Goal: Task Accomplishment & Management: Manage account settings

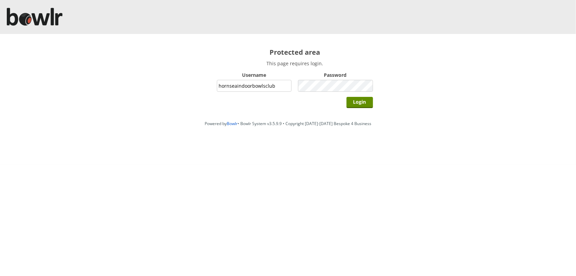
click at [347, 97] on input "Login" at bounding box center [360, 102] width 26 height 11
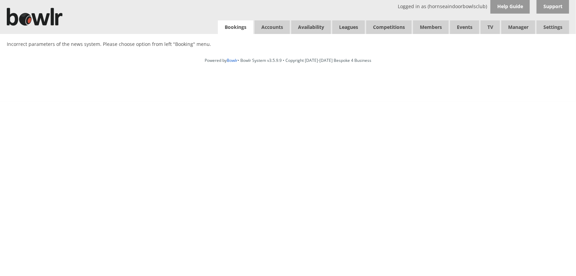
click at [246, 25] on link "Bookings" at bounding box center [235, 27] width 35 height 14
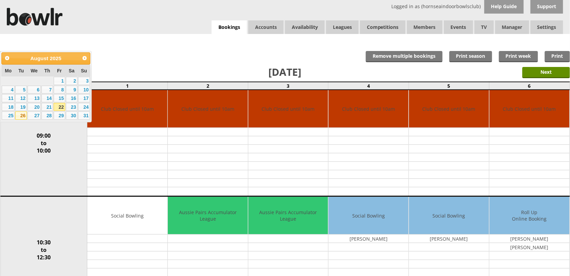
click at [22, 117] on link "26" at bounding box center [21, 115] width 12 height 8
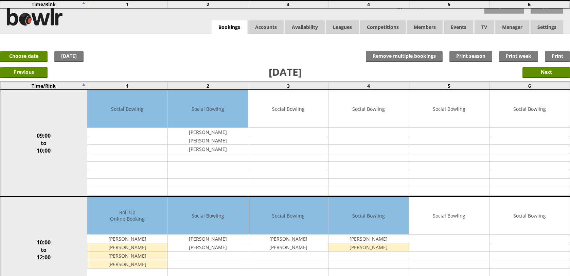
scroll to position [85, 0]
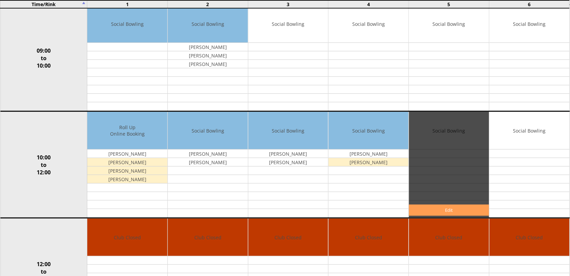
click at [424, 211] on link "Edit" at bounding box center [449, 209] width 80 height 11
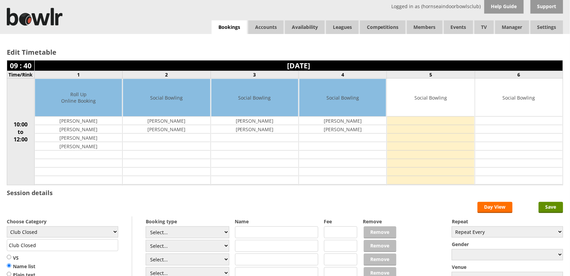
select select "119"
click at [7, 227] on select "Club Closed Singles League Triples League Pairs League Friendly Social Bowling …" at bounding box center [62, 231] width 111 height 11
type input "Social Bowling"
click at [553, 203] on input "Save" at bounding box center [551, 207] width 24 height 11
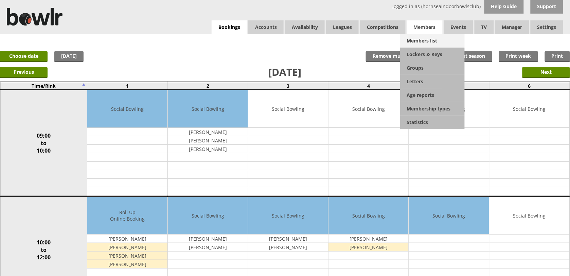
drag, startPoint x: 430, startPoint y: 28, endPoint x: 430, endPoint y: 43, distance: 15.3
click at [430, 28] on span "Members" at bounding box center [425, 27] width 36 height 14
click at [430, 43] on link "Members list" at bounding box center [432, 41] width 65 height 14
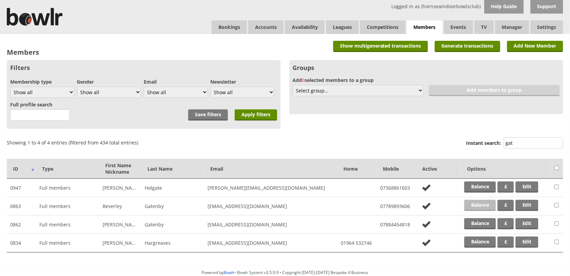
type input "gat"
click at [479, 201] on link "Balance" at bounding box center [480, 205] width 32 height 11
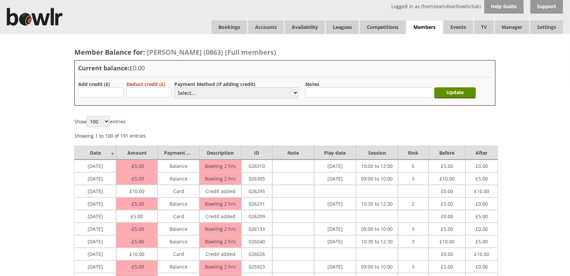
type input "10.00"
click at [182, 97] on select "Select... Cash Card Cheque Bank Transfer Other Member Card Gift Voucher Balance" at bounding box center [237, 92] width 124 height 11
select select "2"
click at [175, 87] on select "Select... Cash Card Cheque Bank Transfer Other Member Card Gift Voucher Balance" at bounding box center [237, 92] width 124 height 11
click at [466, 97] on input "Update" at bounding box center [454, 92] width 41 height 11
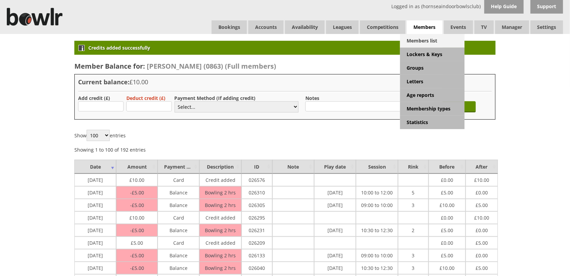
click at [426, 41] on link "Members list" at bounding box center [432, 41] width 65 height 14
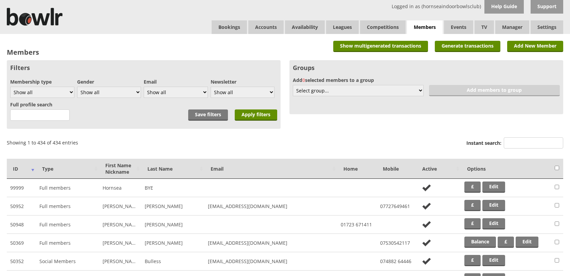
click at [518, 143] on input "Instant search:" at bounding box center [533, 142] width 59 height 11
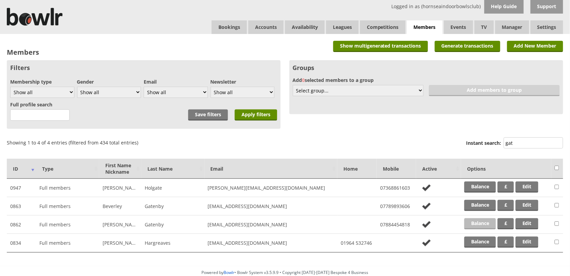
type input "gat"
click at [486, 218] on link "Balance" at bounding box center [480, 223] width 32 height 11
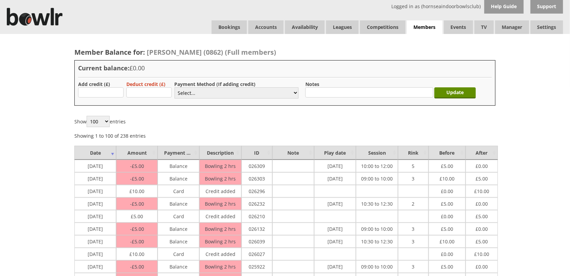
type input "10.00"
click at [196, 93] on select "Select... Cash Card Cheque Bank Transfer Other Member Card Gift Voucher Balance" at bounding box center [237, 92] width 124 height 11
select select "2"
click at [175, 87] on select "Select... Cash Card Cheque Bank Transfer Other Member Card Gift Voucher Balance" at bounding box center [237, 92] width 124 height 11
click at [452, 90] on input "Update" at bounding box center [454, 92] width 41 height 11
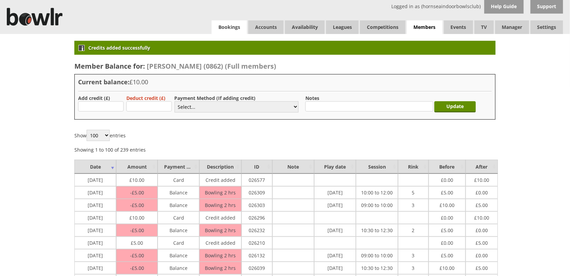
click at [242, 27] on link "Bookings" at bounding box center [229, 27] width 35 height 14
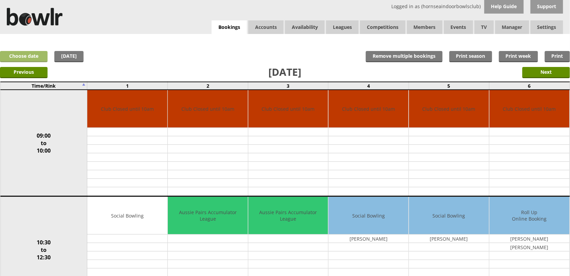
click at [30, 58] on link "Choose date" at bounding box center [24, 56] width 48 height 11
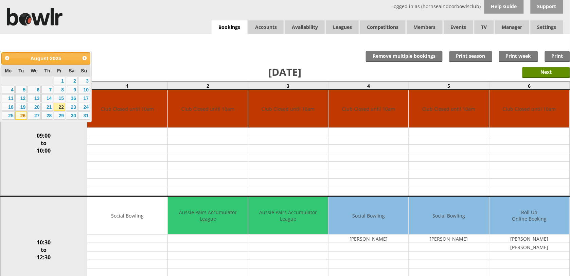
click at [20, 115] on link "26" at bounding box center [21, 115] width 12 height 8
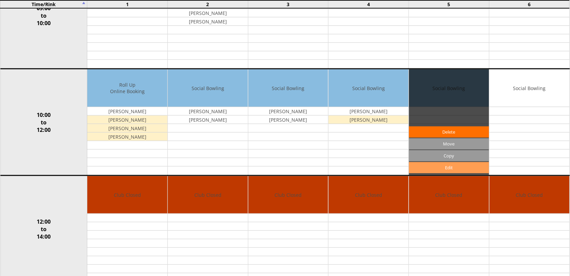
click at [433, 170] on link "Edit" at bounding box center [449, 167] width 80 height 11
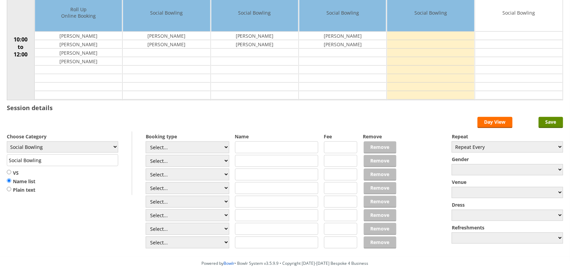
scroll to position [85, 0]
select select "1_54"
click at [146, 142] on select "Select... Club Competition (Member) Club Competition (Visitor) National (Member…" at bounding box center [188, 147] width 84 height 12
type input "3.0000"
click at [191, 162] on select "Select... Club Competition (Member) Club Competition (Visitor) National (Member…" at bounding box center [188, 161] width 84 height 12
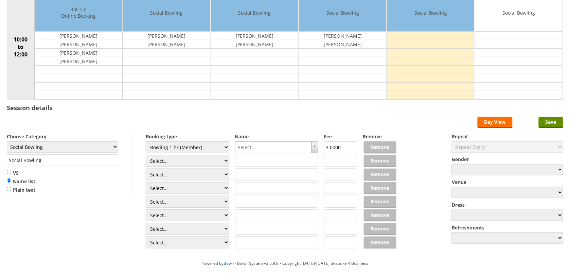
select select "1_54"
click at [146, 156] on select "Select... Club Competition (Member) Club Competition (Visitor) National (Member…" at bounding box center [188, 161] width 84 height 12
type input "3.0000"
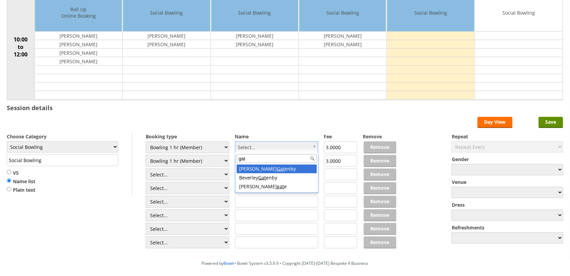
type input "gat"
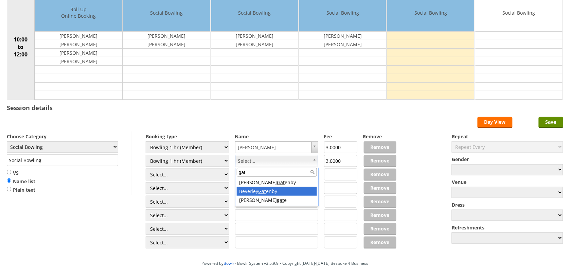
type input "gat"
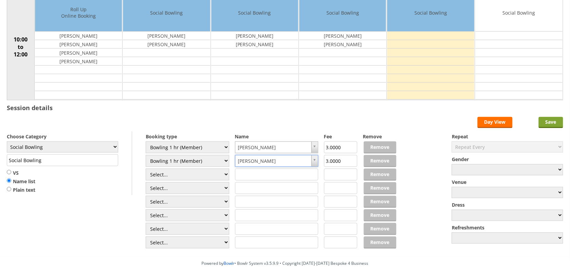
click at [552, 122] on input "Save" at bounding box center [551, 122] width 24 height 11
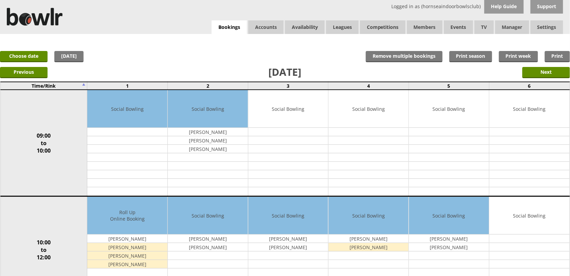
click at [26, 59] on link "Choose date" at bounding box center [24, 56] width 48 height 11
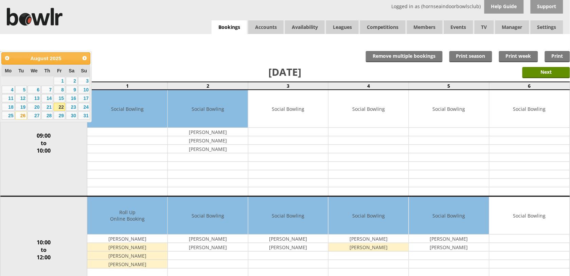
click at [80, 58] on link "Next" at bounding box center [85, 58] width 10 height 10
click at [22, 77] on link "2" at bounding box center [21, 81] width 12 height 8
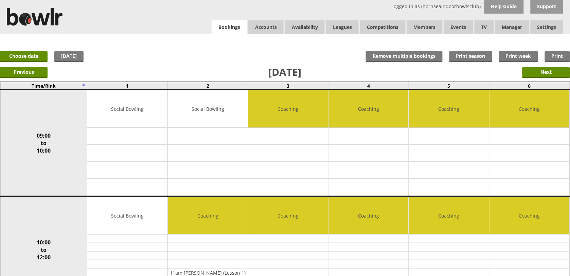
click at [223, 25] on link "Bookings" at bounding box center [229, 27] width 35 height 14
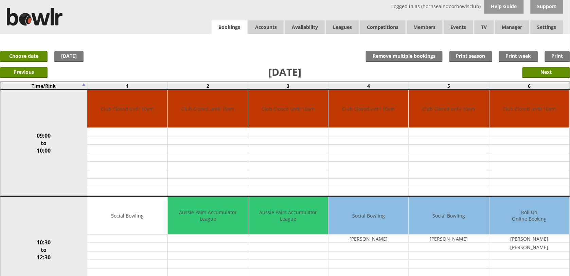
click at [218, 25] on link "Bookings" at bounding box center [229, 27] width 35 height 14
click at [26, 55] on link "Choose date" at bounding box center [24, 56] width 48 height 11
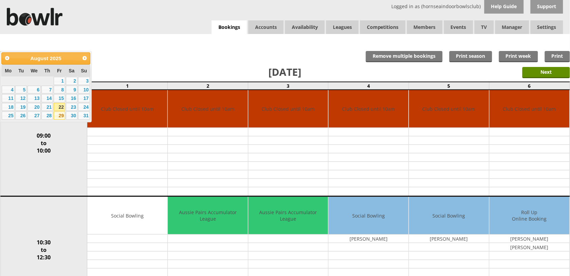
click at [63, 111] on link "29" at bounding box center [60, 115] width 12 height 8
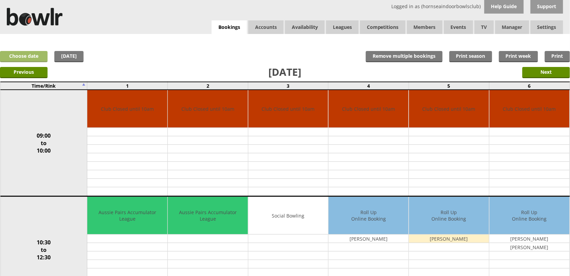
click at [31, 51] on link "Choose date" at bounding box center [24, 56] width 48 height 11
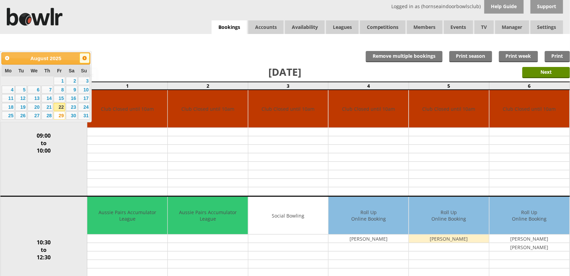
click at [84, 58] on span "Next" at bounding box center [84, 57] width 5 height 5
click at [61, 81] on link "5" at bounding box center [60, 81] width 12 height 8
